Goal: Task Accomplishment & Management: Complete application form

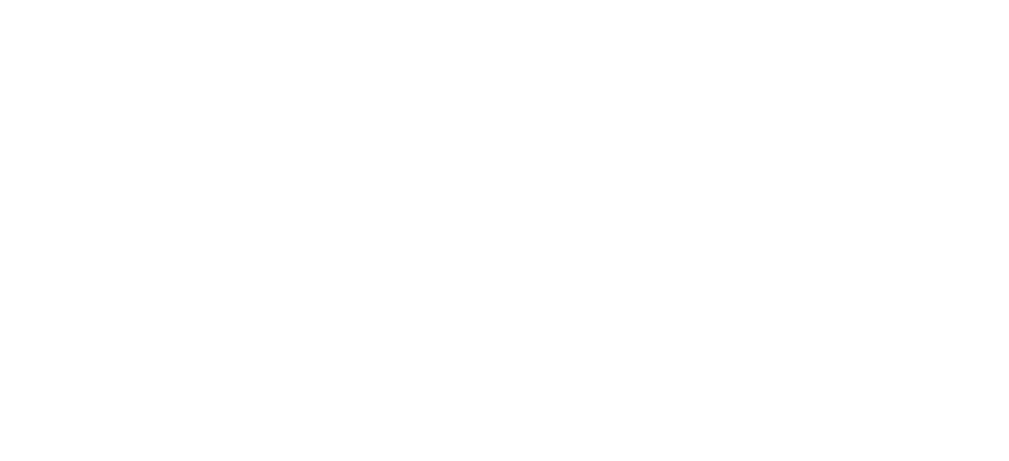
click at [0, 0] on html at bounding box center [0, 0] width 0 height 0
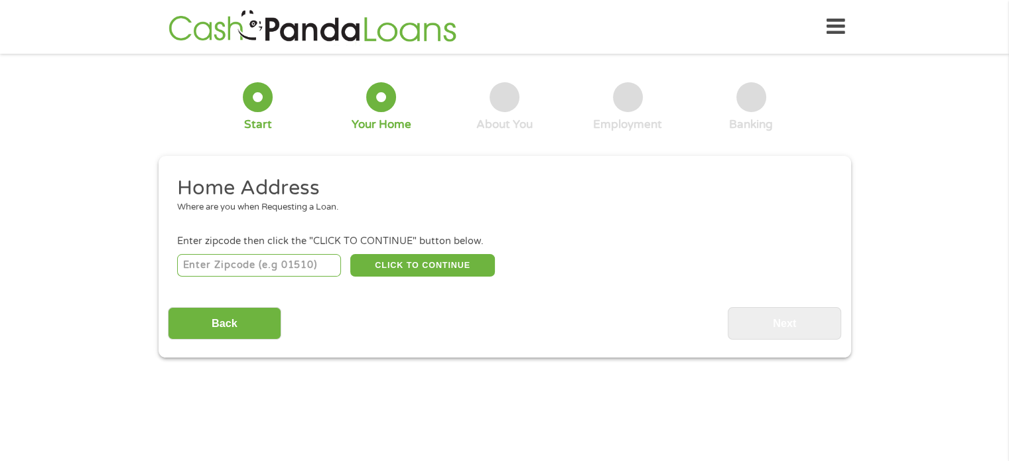
click at [273, 262] on input "number" at bounding box center [259, 265] width 164 height 23
type input "33311"
click at [428, 267] on button "CLICK TO CONTINUE" at bounding box center [422, 265] width 145 height 23
type input "33311"
type input "[GEOGRAPHIC_DATA]"
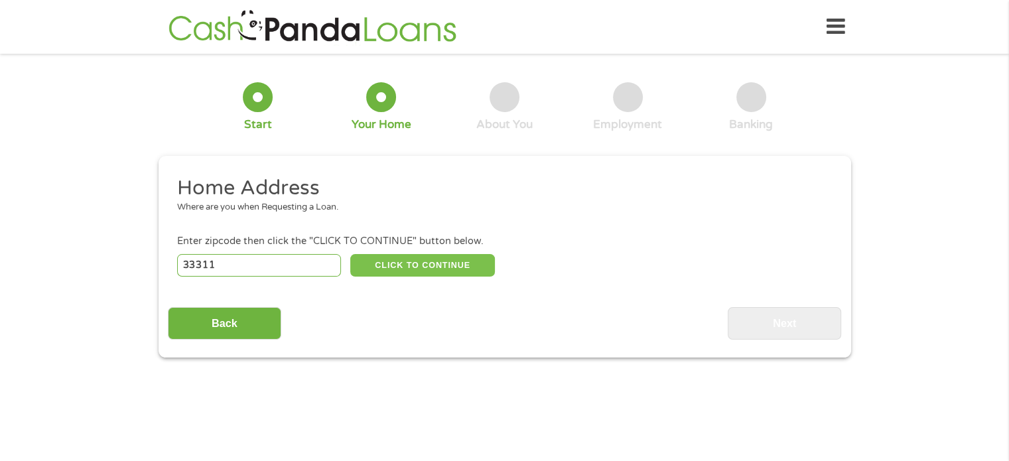
select select "[US_STATE]"
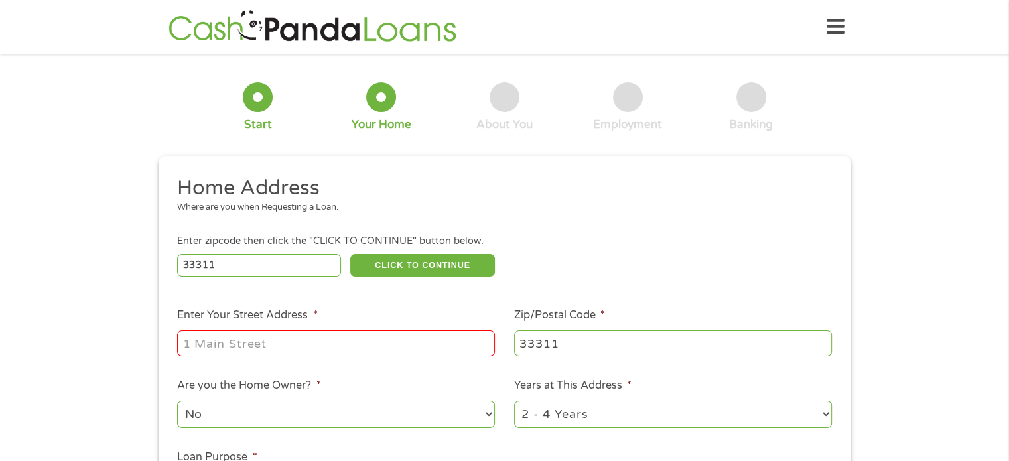
click at [359, 342] on input "Enter Your Street Address *" at bounding box center [336, 342] width 318 height 25
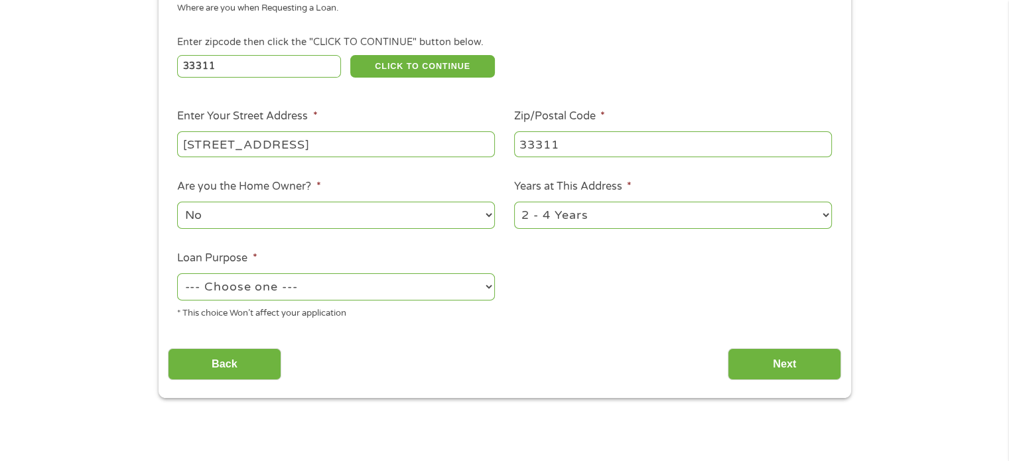
type input "[STREET_ADDRESS]"
click at [483, 283] on select "--- Choose one --- Pay Bills Debt Consolidation Home Improvement Major Purchase…" at bounding box center [336, 286] width 318 height 27
select select "paybills"
click at [177, 275] on select "--- Choose one --- Pay Bills Debt Consolidation Home Improvement Major Purchase…" at bounding box center [336, 286] width 318 height 27
click at [801, 356] on input "Next" at bounding box center [784, 364] width 113 height 33
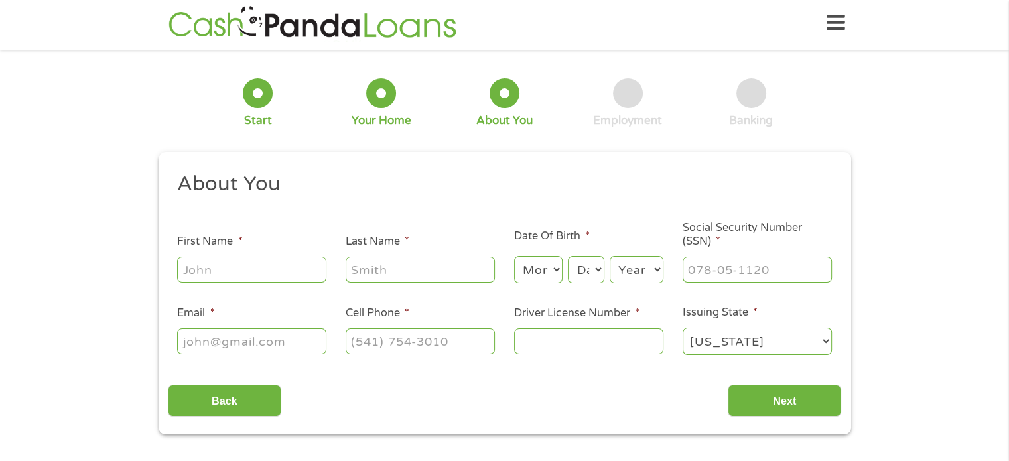
scroll to position [0, 0]
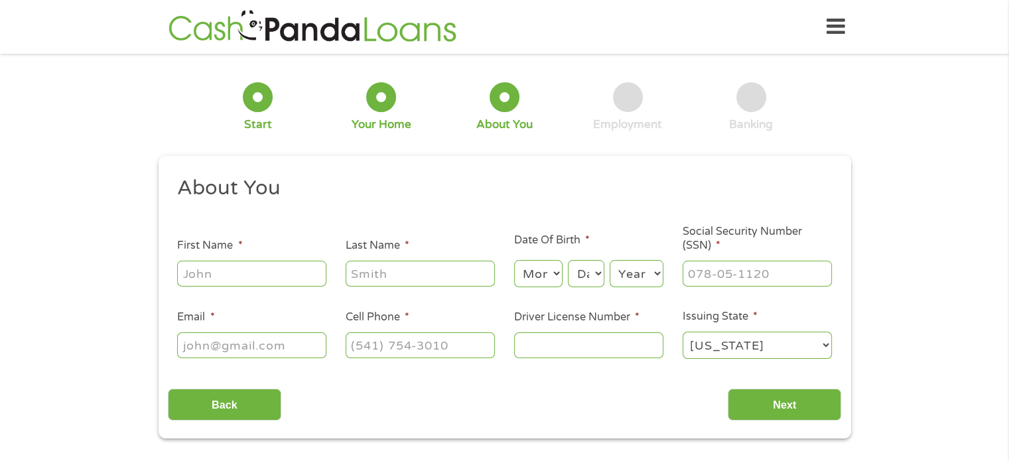
click at [225, 257] on li "First Name *" at bounding box center [252, 263] width 169 height 51
click at [234, 273] on input "First Name *" at bounding box center [251, 273] width 149 height 25
type input "[PERSON_NAME]"
click at [553, 273] on select "Month 1 2 3 4 5 6 7 8 9 10 11 12" at bounding box center [538, 273] width 48 height 27
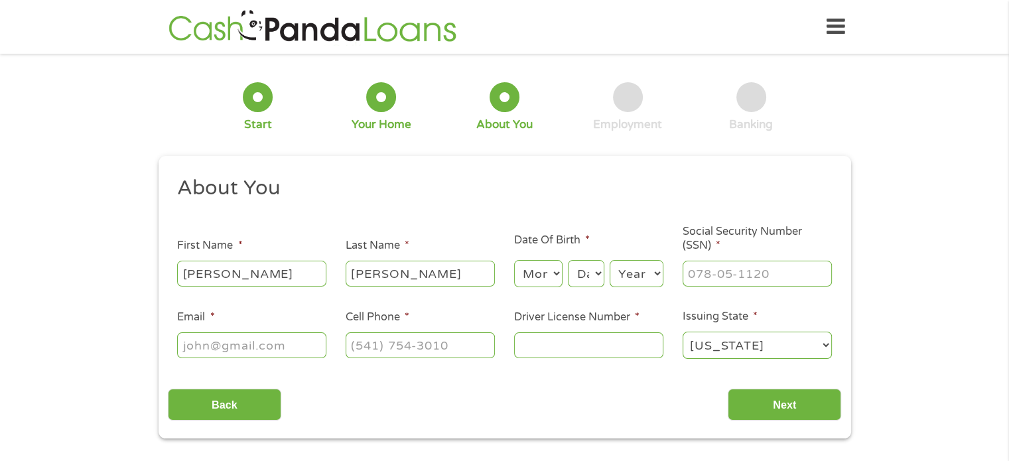
select select "2"
click at [514, 261] on select "Month 1 2 3 4 5 6 7 8 9 10 11 12" at bounding box center [538, 273] width 48 height 27
click at [223, 347] on input "Email *" at bounding box center [251, 344] width 149 height 25
type input "[EMAIL_ADDRESS][DOMAIN_NAME]"
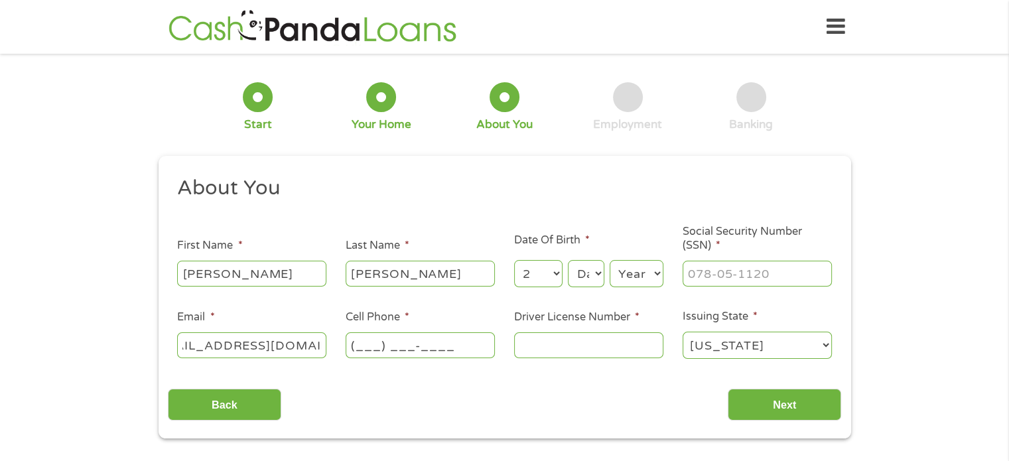
scroll to position [0, 0]
type input "[PHONE_NUMBER]"
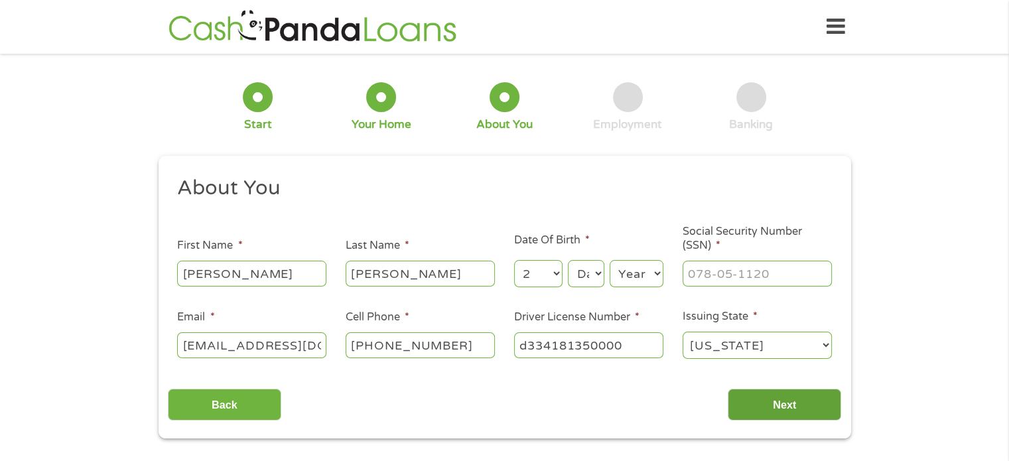
type input "d334181350000"
click at [797, 403] on input "Next" at bounding box center [784, 405] width 113 height 33
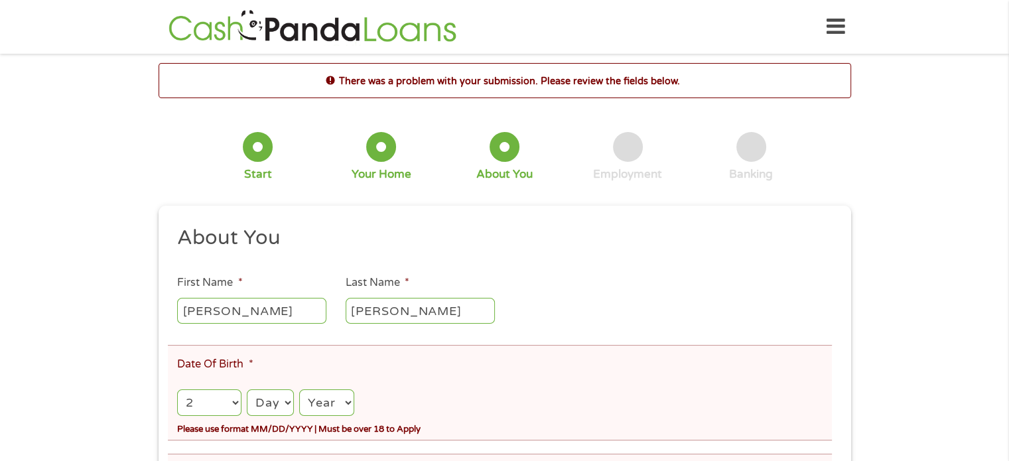
scroll to position [5, 5]
click at [277, 408] on select "Day 1 2 3 4 5 6 7 8 9 10 11 12 13 14 15 16 17 18 19 20 21 22 23 24 25 26 27 28 …" at bounding box center [270, 403] width 47 height 27
select select "2"
click at [247, 390] on select "Day 1 2 3 4 5 6 7 8 9 10 11 12 13 14 15 16 17 18 19 20 21 22 23 24 25 26 27 28 …" at bounding box center [270, 403] width 47 height 27
click at [322, 401] on select "Year [DATE] 2006 2005 2004 2003 2002 2001 2000 1999 1998 1997 1996 1995 1994 19…" at bounding box center [326, 403] width 54 height 27
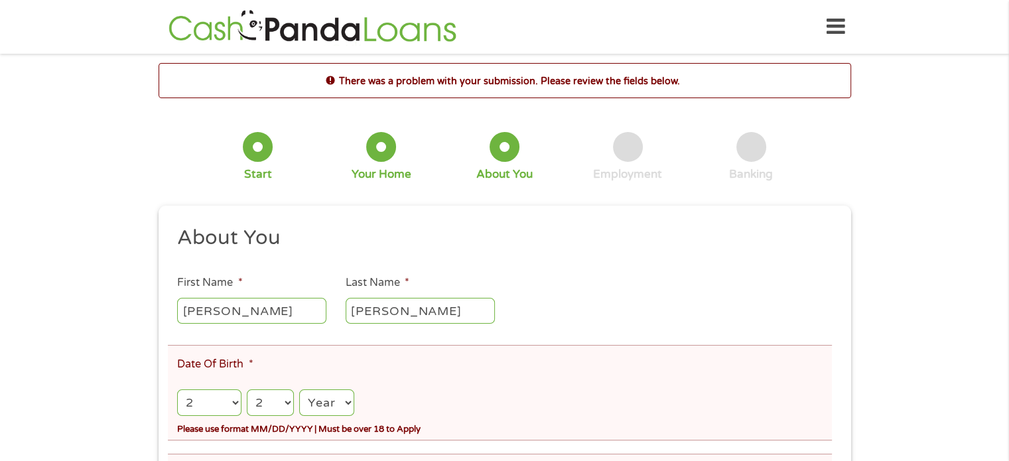
select select "1968"
click at [301, 390] on select "Year [DATE] 2006 2005 2004 2003 2002 2001 2000 1999 1998 1997 1996 1995 1994 19…" at bounding box center [326, 403] width 54 height 27
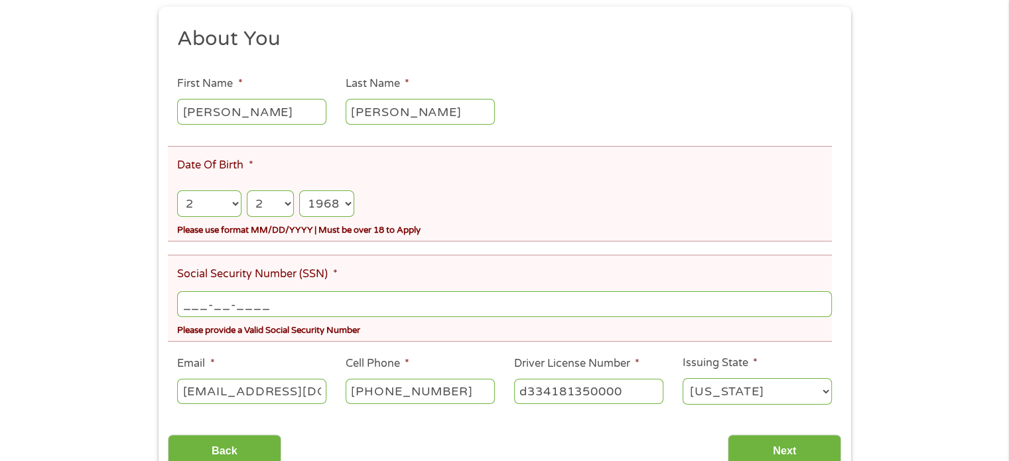
click at [275, 302] on input "___-__-____" at bounding box center [504, 303] width 654 height 25
type input "595-26-4614"
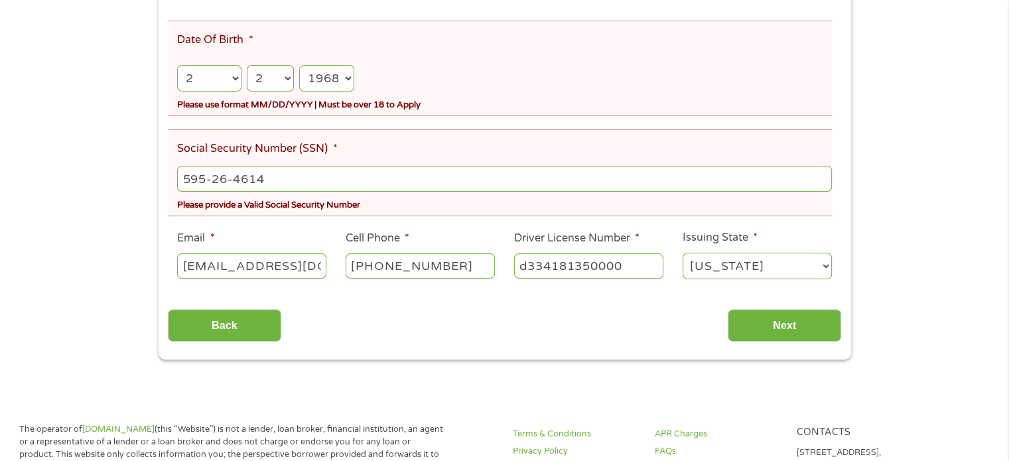
scroll to position [398, 0]
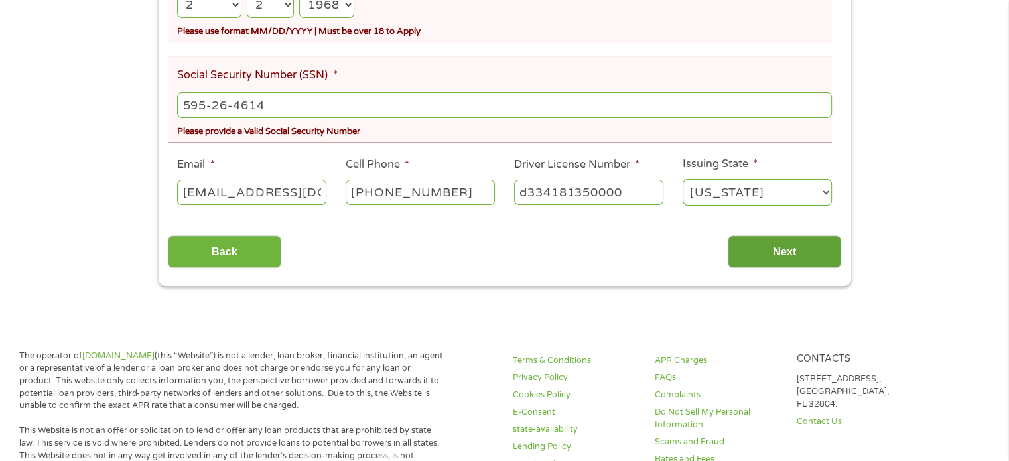
click at [758, 258] on input "Next" at bounding box center [784, 252] width 113 height 33
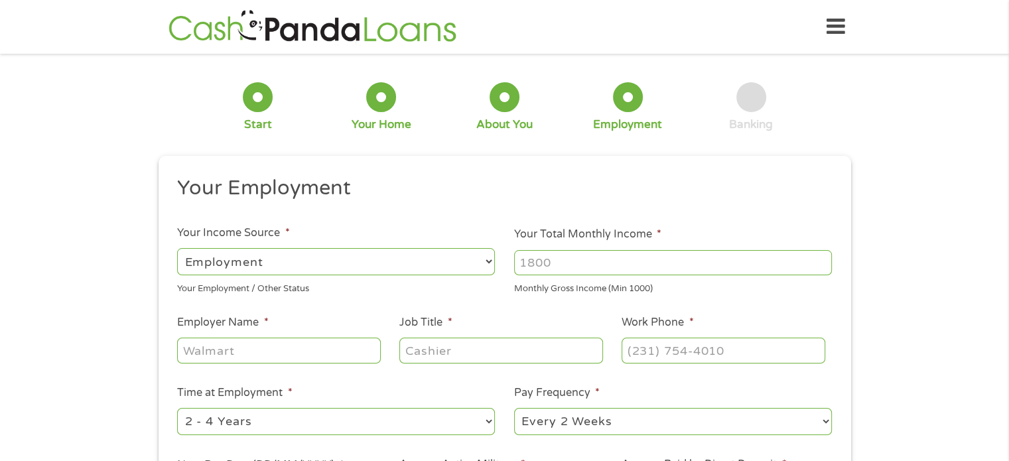
scroll to position [0, 0]
click at [681, 245] on li "Your Total Monthly Income * Monthly Gross Income (Min 1000)" at bounding box center [673, 260] width 337 height 69
click at [886, 391] on div "1 Start 2 Your Home 3 About You 4 Employment 5 Banking 6 This field is hidden w…" at bounding box center [504, 325] width 1009 height 524
click at [560, 267] on input "Your Total Monthly Income *" at bounding box center [673, 262] width 318 height 25
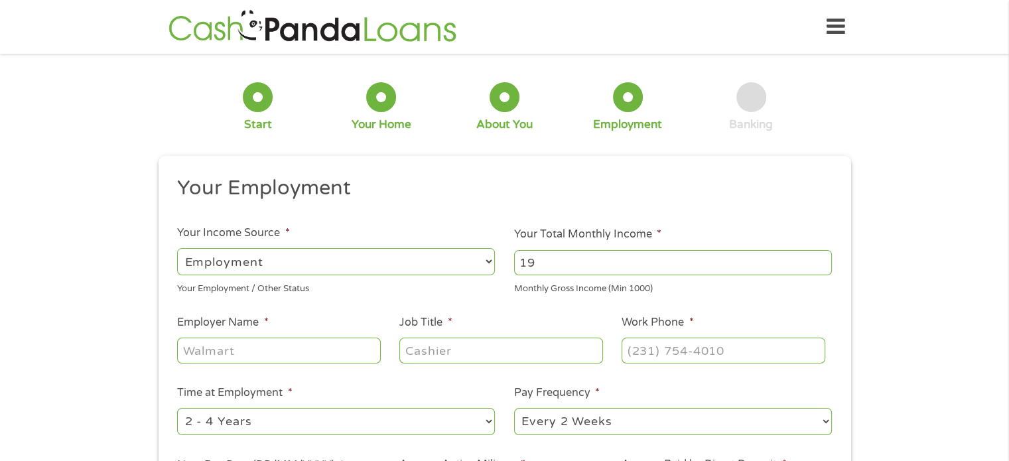
type input "1"
type input "2000"
click at [289, 353] on input "Employer Name *" at bounding box center [278, 350] width 203 height 25
type input "[GEOGRAPHIC_DATA]"
click at [445, 354] on input "Job Title *" at bounding box center [500, 350] width 203 height 25
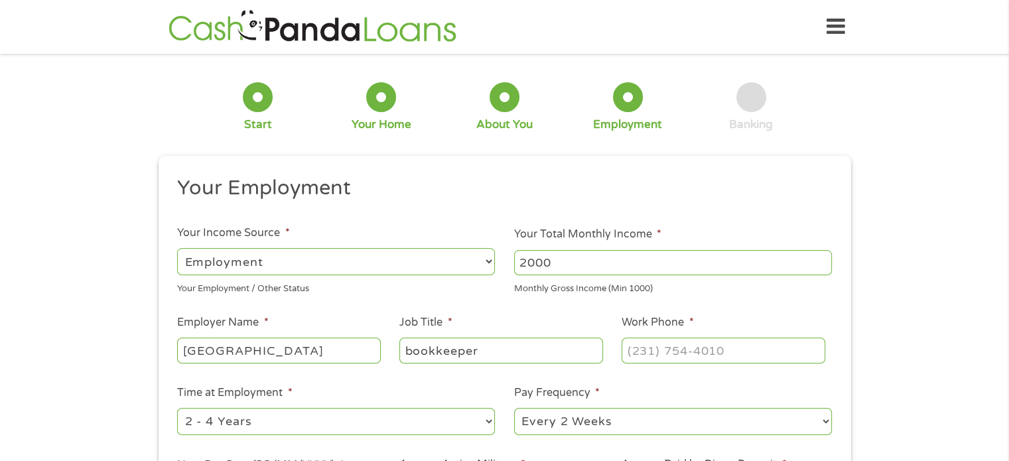
type input "bookkeeper"
click at [656, 355] on input "(___) ___-____" at bounding box center [723, 350] width 203 height 25
type input "[PHONE_NUMBER]"
click at [471, 423] on select "--- Choose one --- 1 Year or less 1 - 2 Years 2 - 4 Years Over 4 Years" at bounding box center [336, 421] width 318 height 27
select select "60months"
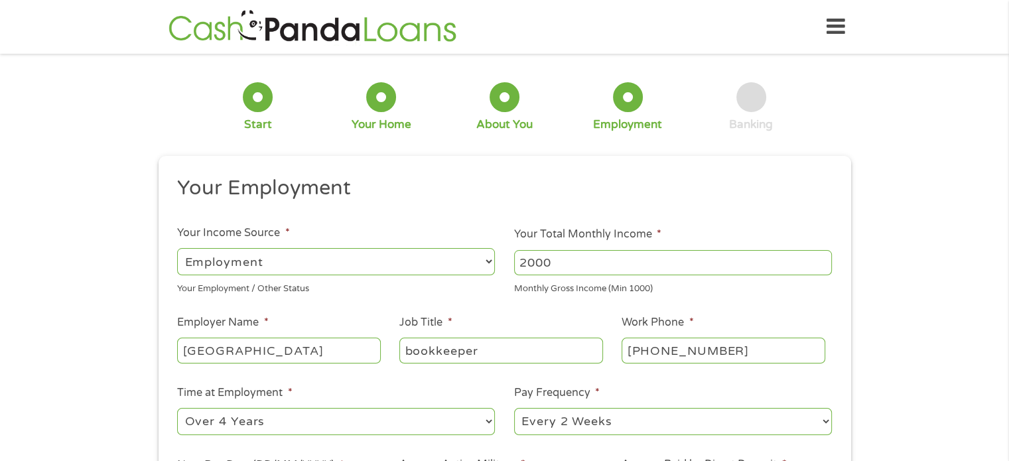
click at [177, 409] on select "--- Choose one --- 1 Year or less 1 - 2 Years 2 - 4 Years Over 4 Years" at bounding box center [336, 421] width 318 height 27
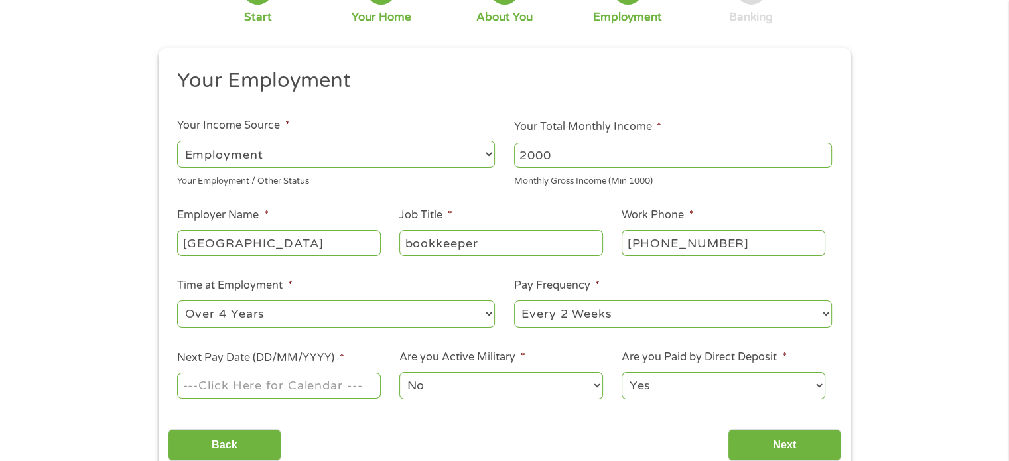
scroll to position [199, 0]
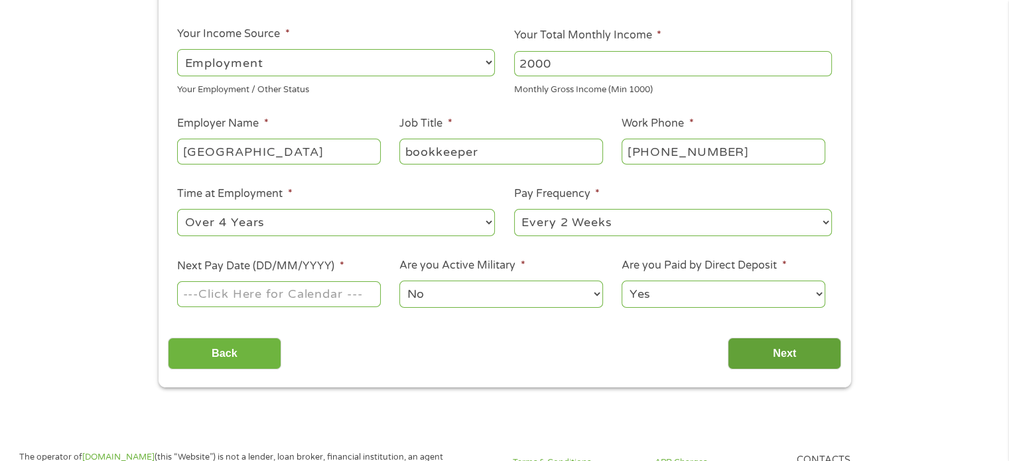
click at [800, 354] on input "Next" at bounding box center [784, 354] width 113 height 33
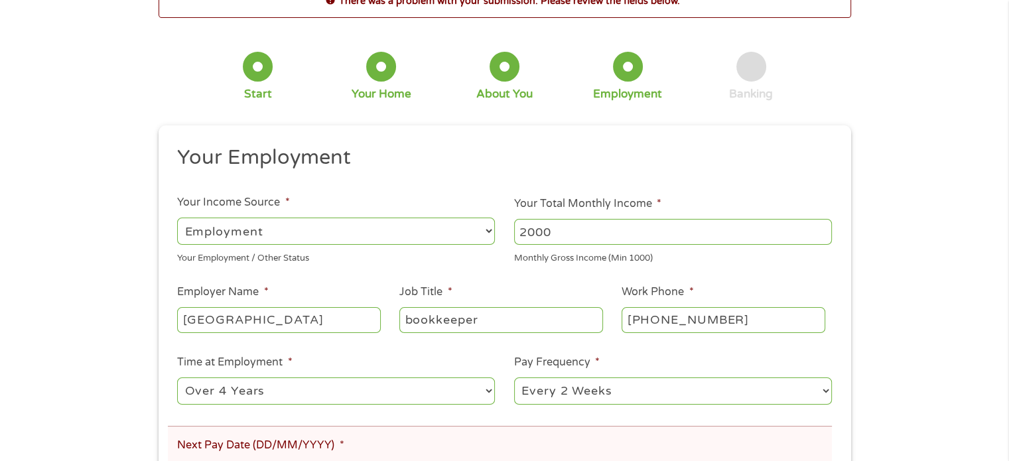
scroll to position [133, 0]
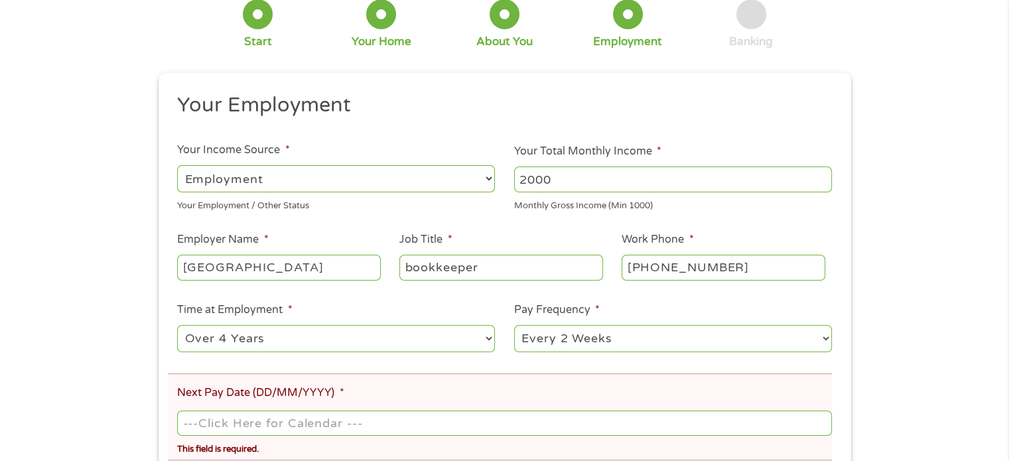
click at [280, 182] on select "--- Choose one --- Employment [DEMOGRAPHIC_DATA] Benefits" at bounding box center [336, 178] width 318 height 27
click at [177, 166] on select "--- Choose one --- Employment [DEMOGRAPHIC_DATA] Benefits" at bounding box center [336, 178] width 318 height 27
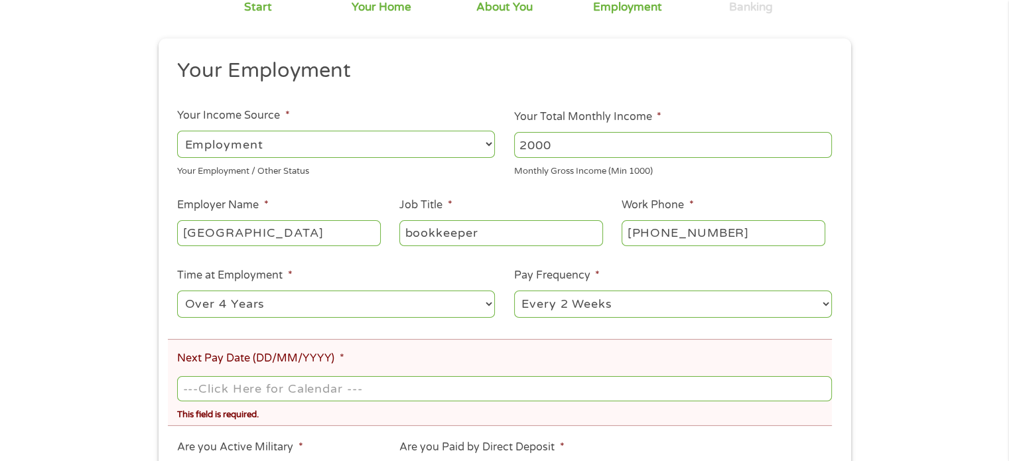
scroll to position [199, 0]
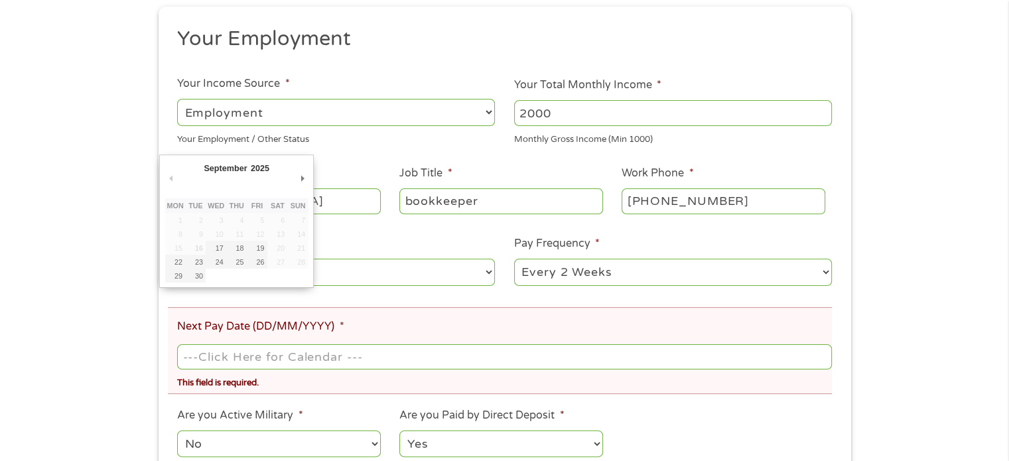
click at [250, 363] on input "Next Pay Date (DD/MM/YYYY) *" at bounding box center [504, 356] width 654 height 25
click at [303, 355] on input "[DATE]" at bounding box center [504, 356] width 654 height 25
click at [236, 353] on input "[DATE]" at bounding box center [504, 356] width 654 height 25
click at [198, 355] on input "[DATE]" at bounding box center [504, 356] width 654 height 25
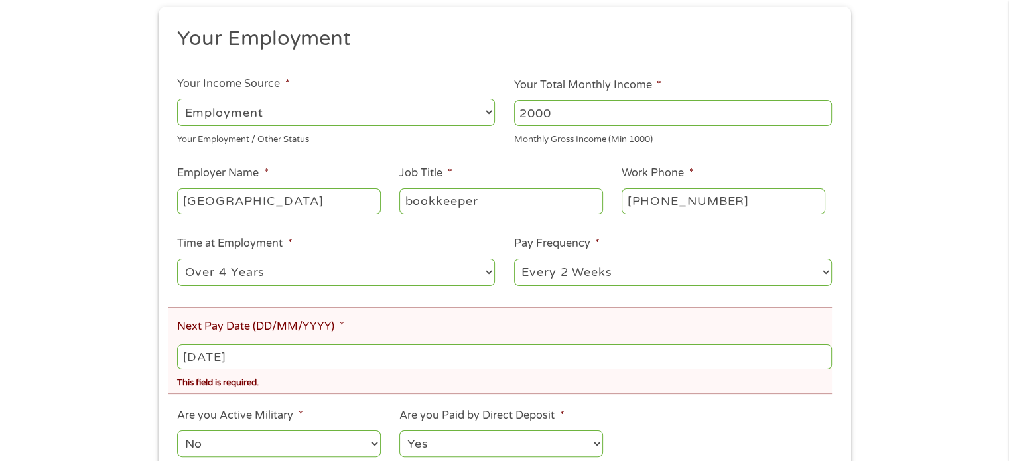
click at [266, 321] on label "Next Pay Date (DD/MM/YYYY) *" at bounding box center [260, 327] width 167 height 14
click at [266, 344] on input "[DATE]" at bounding box center [504, 356] width 654 height 25
click at [261, 348] on input "[DATE]" at bounding box center [504, 356] width 654 height 25
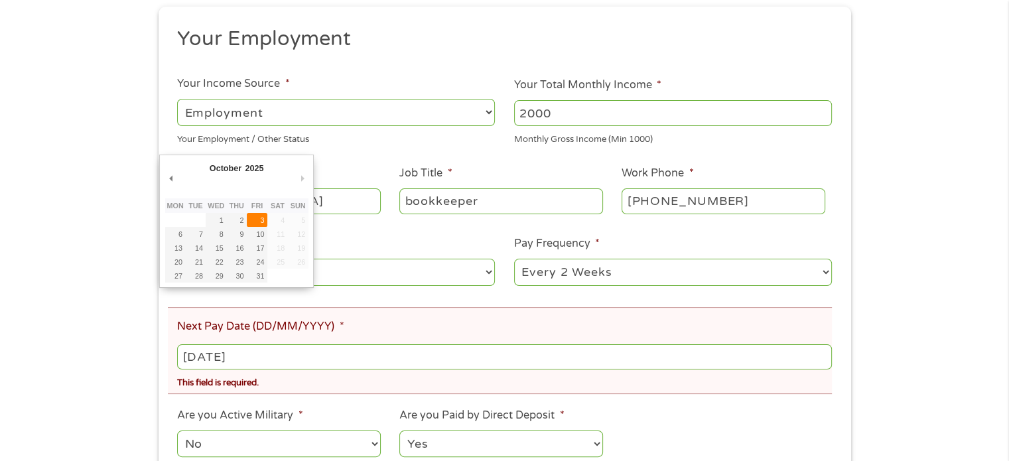
type input "[DATE]"
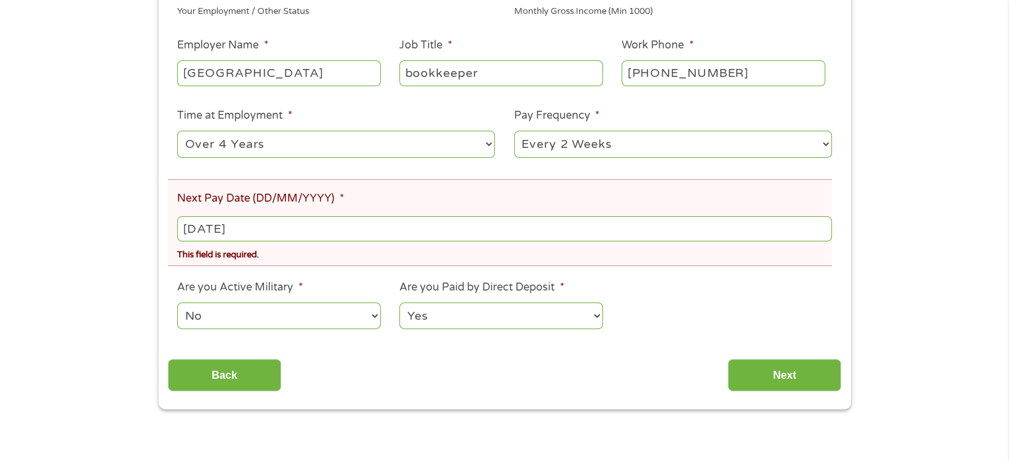
scroll to position [332, 0]
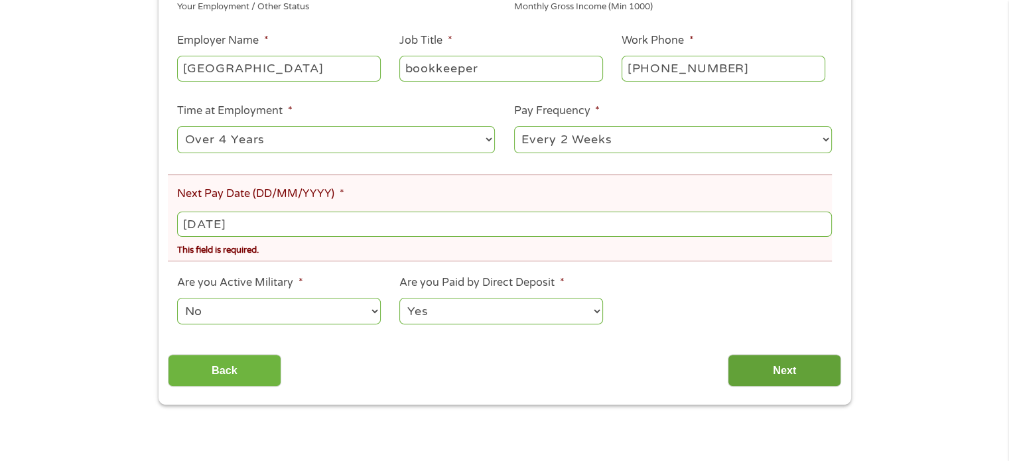
click at [774, 376] on input "Next" at bounding box center [784, 370] width 113 height 33
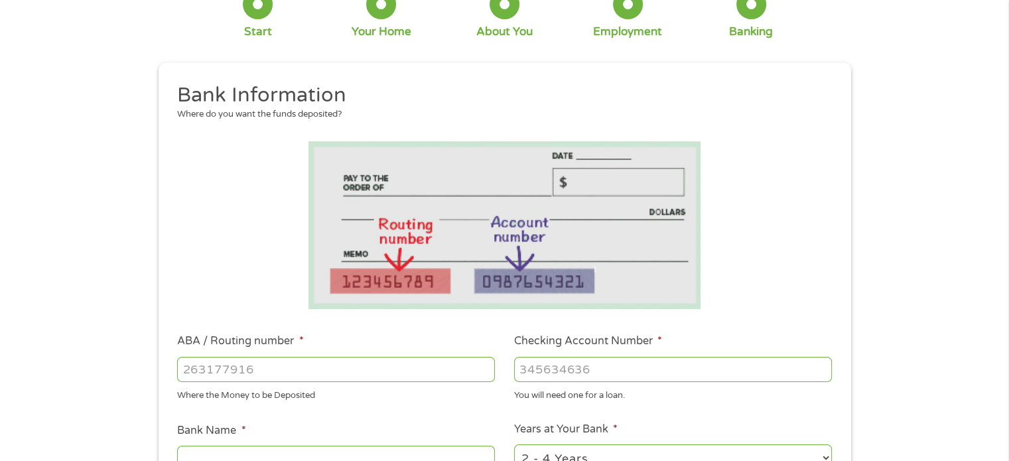
scroll to position [133, 0]
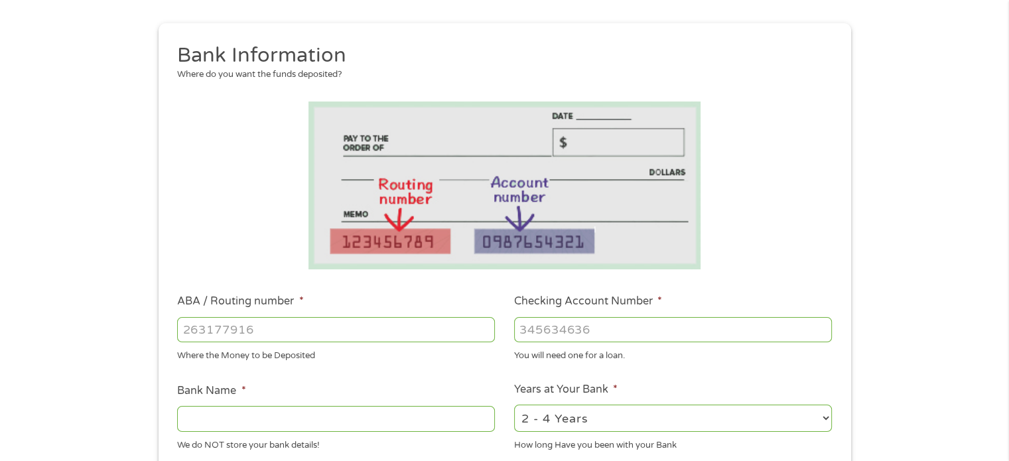
click at [195, 331] on input "ABA / Routing number *" at bounding box center [336, 329] width 318 height 25
type input "103100195"
type input "CENTRAL NATIONAL BANK TRUST"
type input "103100195"
click at [531, 333] on input "Checking Account Number *" at bounding box center [673, 329] width 318 height 25
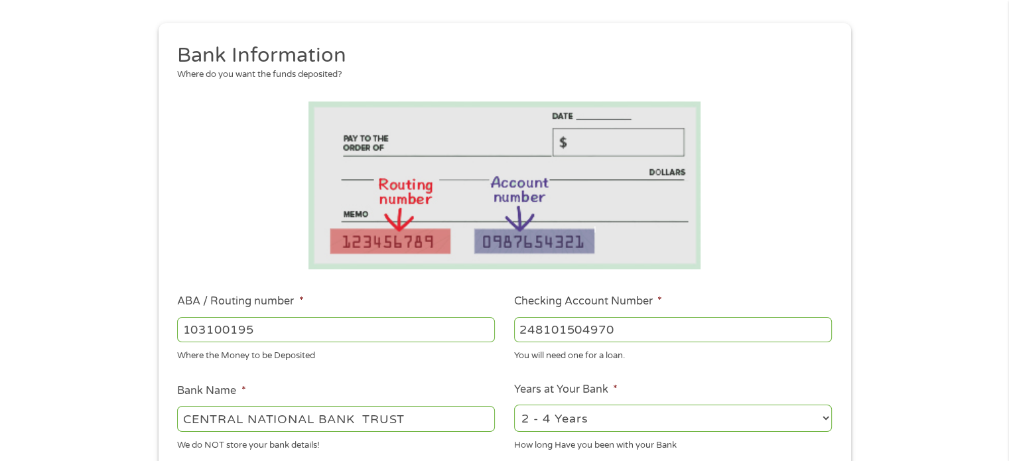
type input "248101504970"
click at [409, 422] on input "CENTRAL NATIONAL BANK TRUST" at bounding box center [336, 418] width 318 height 25
drag, startPoint x: 364, startPoint y: 415, endPoint x: 159, endPoint y: 405, distance: 204.7
click at [160, 405] on div "This field is hidden when viewing the form gclid This field is hidden when view…" at bounding box center [505, 397] width 693 height 749
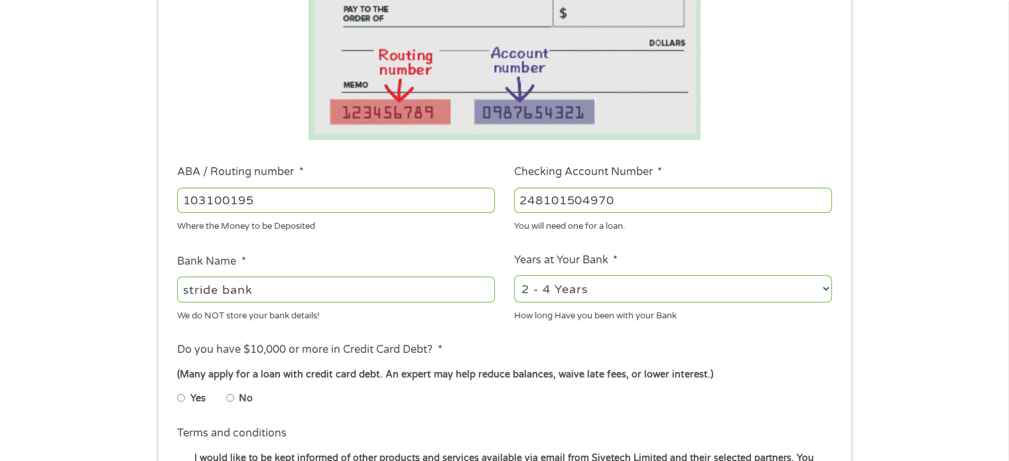
scroll to position [398, 0]
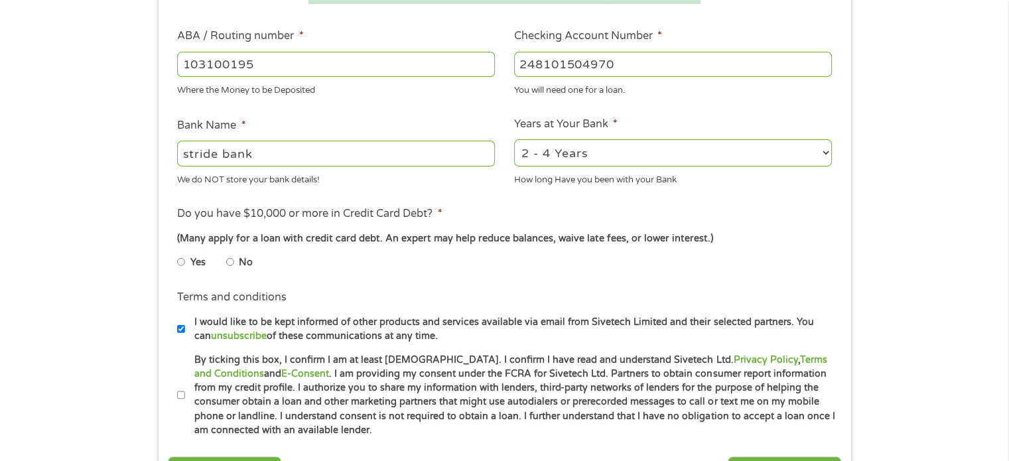
type input "stride bank"
click at [818, 156] on select "2 - 4 Years 6 - 12 Months 1 - 2 Years Over 4 Years" at bounding box center [673, 152] width 318 height 27
select select "60months"
click at [514, 140] on select "2 - 4 Years 6 - 12 Months 1 - 2 Years Over 4 Years" at bounding box center [673, 152] width 318 height 27
click at [238, 265] on li "No" at bounding box center [250, 262] width 48 height 26
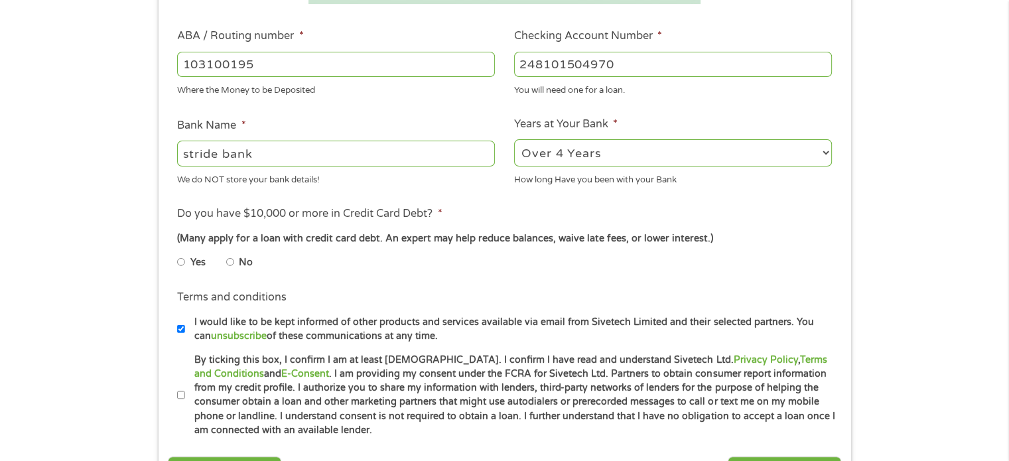
click at [232, 262] on input "No" at bounding box center [230, 261] width 8 height 21
radio input "true"
click at [186, 393] on label "By ticking this box, I confirm I am at least [DEMOGRAPHIC_DATA]. I confirm I ha…" at bounding box center [510, 395] width 651 height 85
click at [185, 393] on input "By ticking this box, I confirm I am at least [DEMOGRAPHIC_DATA]. I confirm I ha…" at bounding box center [181, 395] width 8 height 21
checkbox input "true"
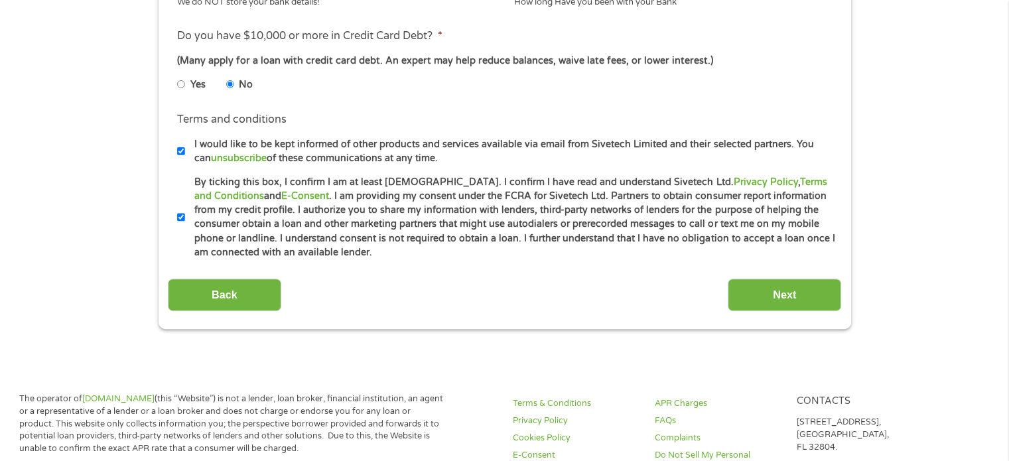
scroll to position [597, 0]
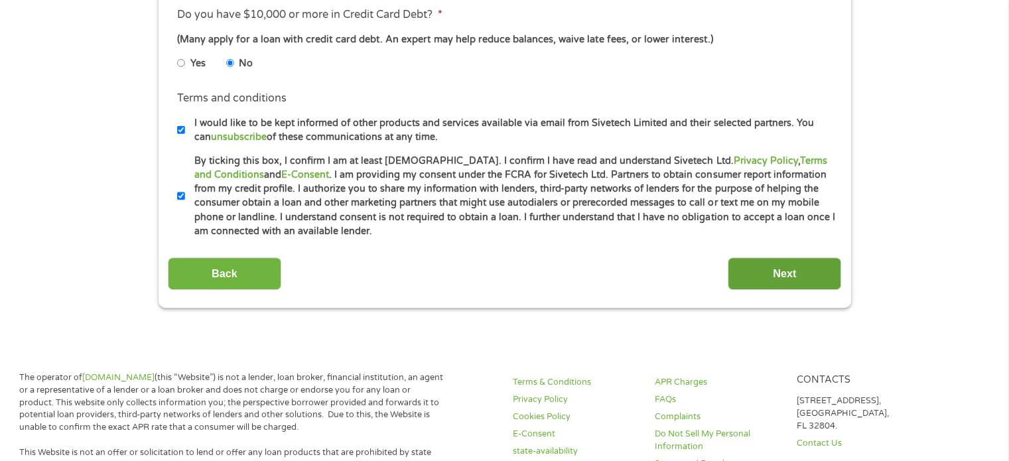
click at [819, 283] on input "Next" at bounding box center [784, 273] width 113 height 33
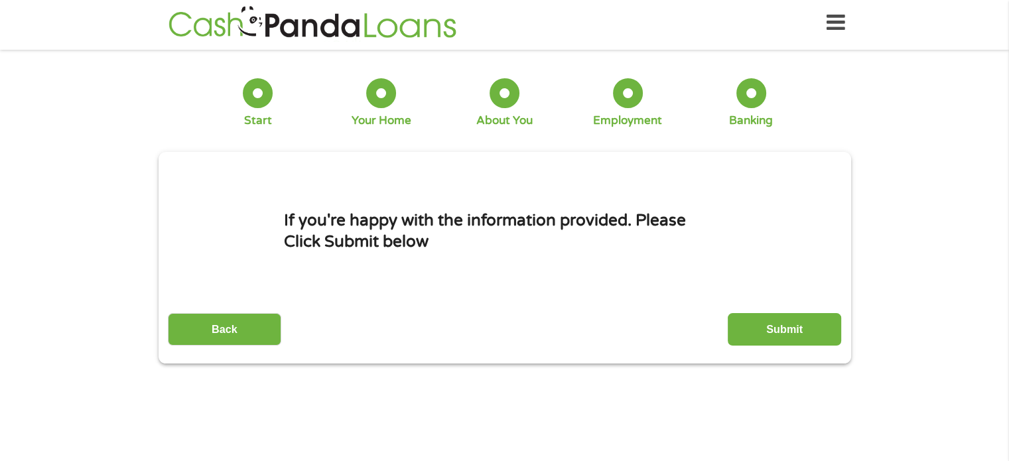
scroll to position [0, 0]
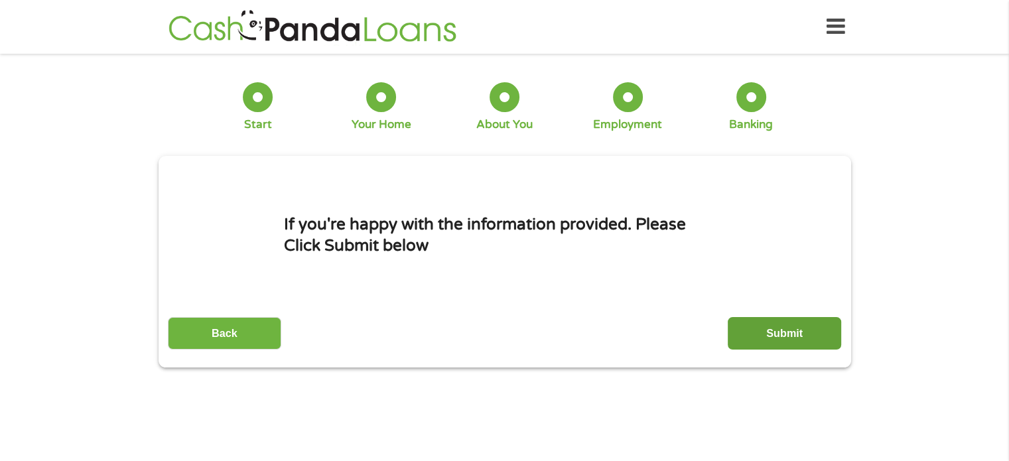
click at [791, 326] on input "Submit" at bounding box center [784, 333] width 113 height 33
